Goal: Find contact information: Find contact information

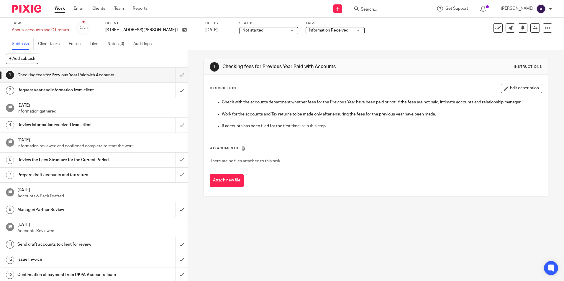
click at [389, 6] on form at bounding box center [391, 8] width 63 height 7
click at [371, 7] on input "Search" at bounding box center [386, 9] width 53 height 5
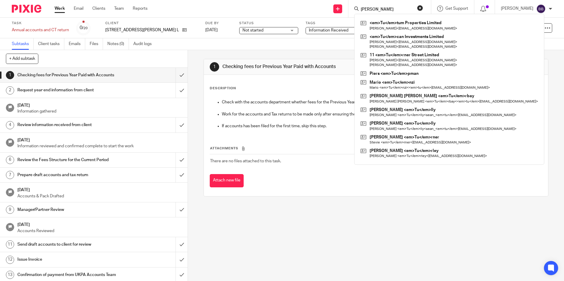
type input "TURNER"
click button "submit" at bounding box center [0, 0] width 0 height 0
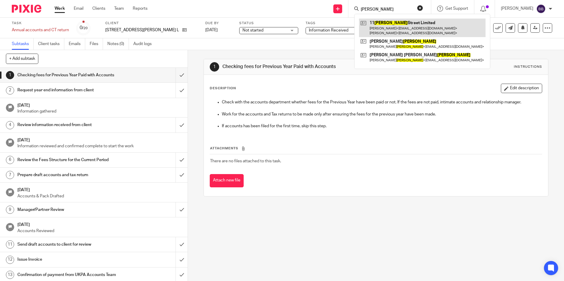
click at [418, 27] on link at bounding box center [422, 28] width 127 height 18
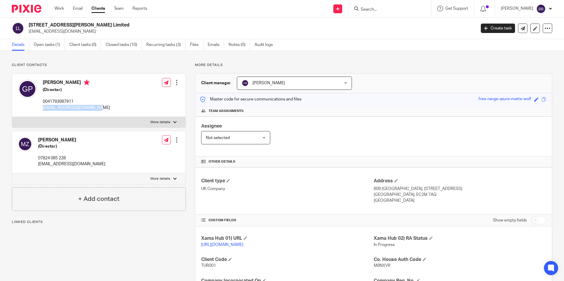
drag, startPoint x: 44, startPoint y: 107, endPoint x: 95, endPoint y: 108, distance: 51.6
click at [95, 108] on div "[PERSON_NAME] (Director) 0041793987911 [EMAIL_ADDRESS][DOMAIN_NAME] Edit contac…" at bounding box center [99, 95] width 174 height 43
copy p "[EMAIL_ADDRESS][DOMAIN_NAME]"
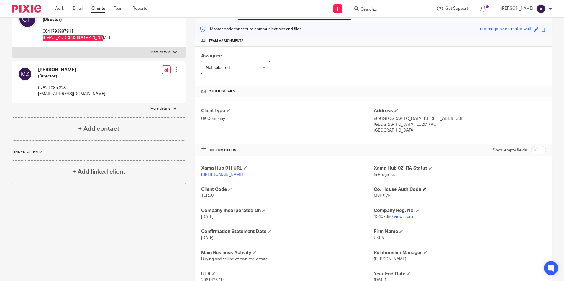
scroll to position [89, 0]
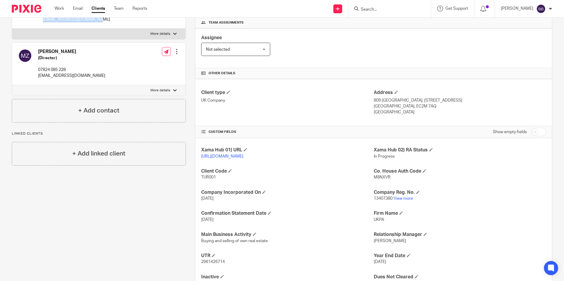
drag, startPoint x: 371, startPoint y: 99, endPoint x: 405, endPoint y: 112, distance: 36.2
click at [405, 112] on div "Address [STREET_ADDRESS] [GEOGRAPHIC_DATA], EC2M 7AQ [GEOGRAPHIC_DATA]" at bounding box center [460, 103] width 172 height 26
copy div "[STREET_ADDRESS]"
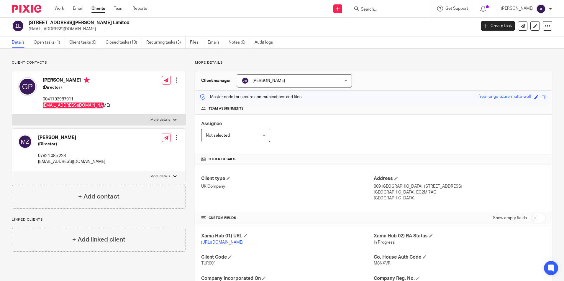
scroll to position [0, 0]
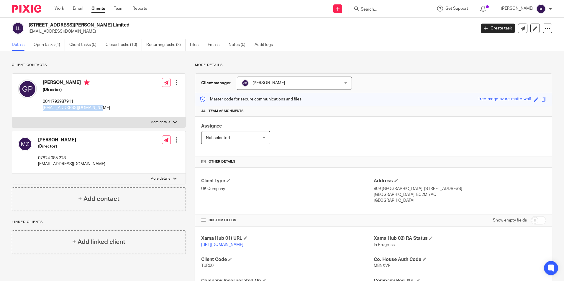
click at [380, 135] on div "Assignee Not selected Not selected Not selected [PERSON_NAME] [PERSON_NAME] [PE…" at bounding box center [373, 137] width 357 height 40
